Goal: Task Accomplishment & Management: Complete application form

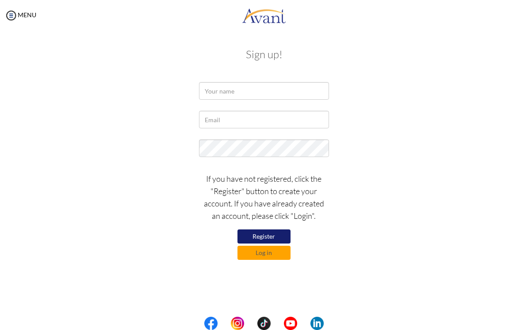
click at [273, 228] on div "If you have not registered, click the "Register" button to create your account.…" at bounding box center [263, 214] width 143 height 92
click at [275, 230] on button "Register" at bounding box center [263, 237] width 53 height 14
click at [309, 88] on input "text" at bounding box center [263, 91] width 129 height 18
type input "[PERSON_NAME]"
click at [304, 117] on input "text" at bounding box center [263, 120] width 129 height 18
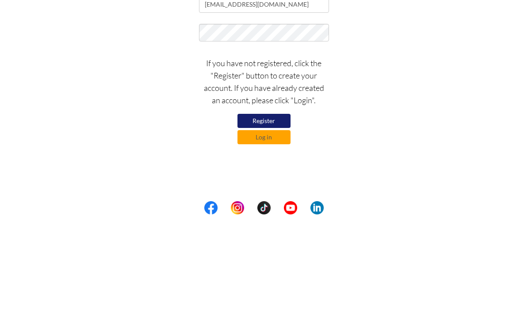
click at [279, 230] on button "Register" at bounding box center [263, 237] width 53 height 14
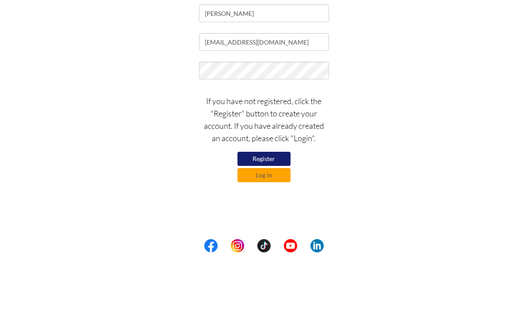
click at [380, 168] on div "If you have not registered, click the "Register" button to create your account.…" at bounding box center [263, 214] width 429 height 92
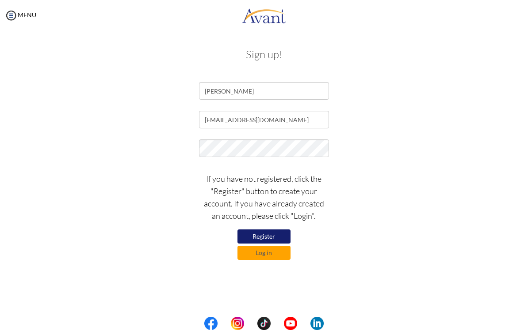
click at [277, 232] on button "Register" at bounding box center [263, 237] width 53 height 14
click at [311, 120] on input "[EMAIL_ADDRESS][DOMAIN_NAME]" at bounding box center [263, 120] width 129 height 18
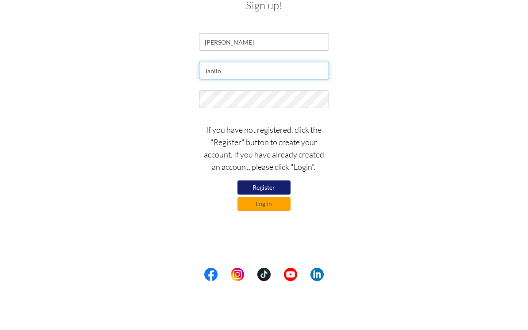
type input "Janil"
type input "[EMAIL_ADDRESS][DOMAIN_NAME]"
click at [390, 140] on div at bounding box center [263, 151] width 429 height 22
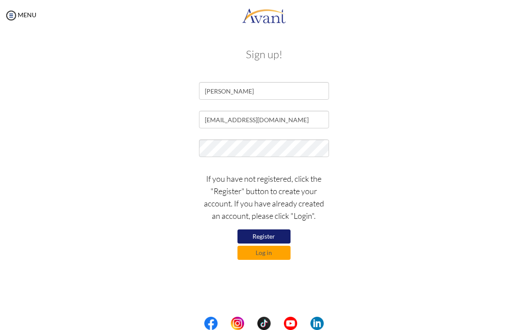
click at [276, 234] on button "Register" at bounding box center [263, 237] width 53 height 14
